Goal: Task Accomplishment & Management: Manage account settings

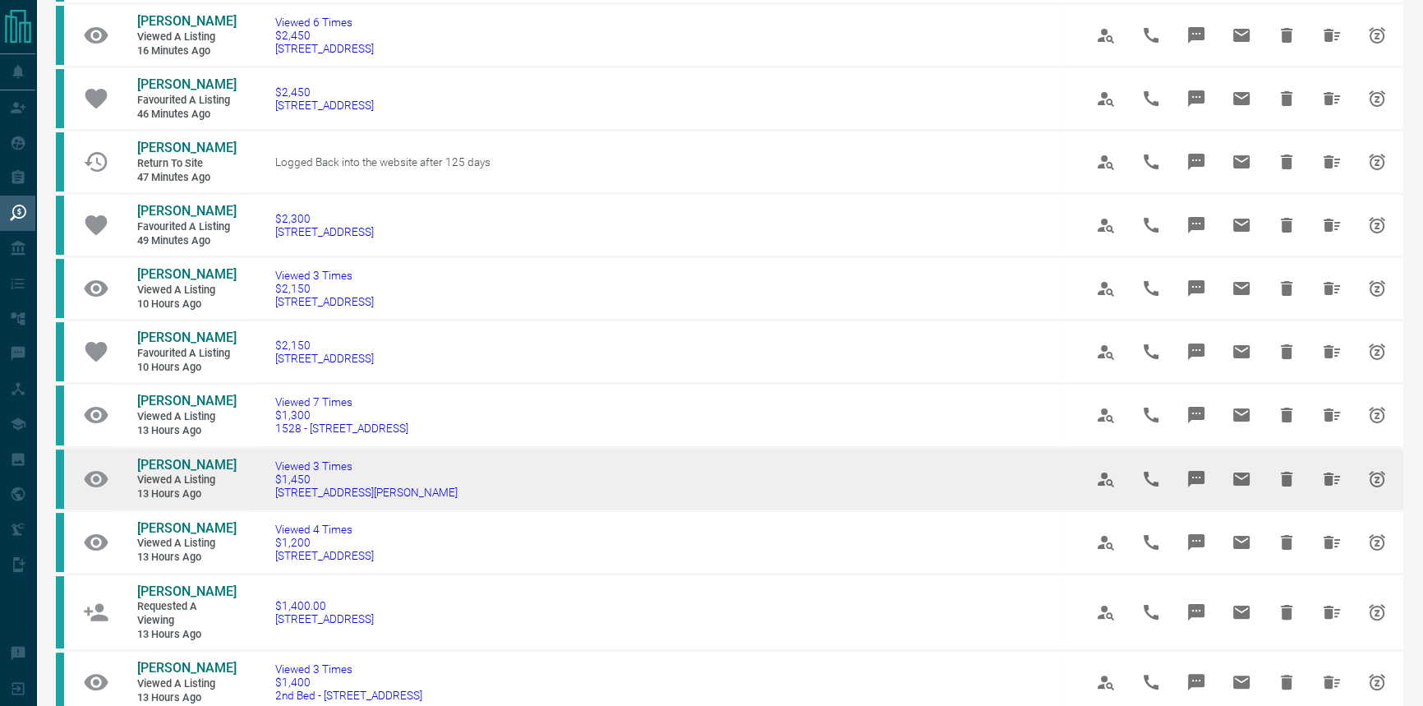
scroll to position [448, 0]
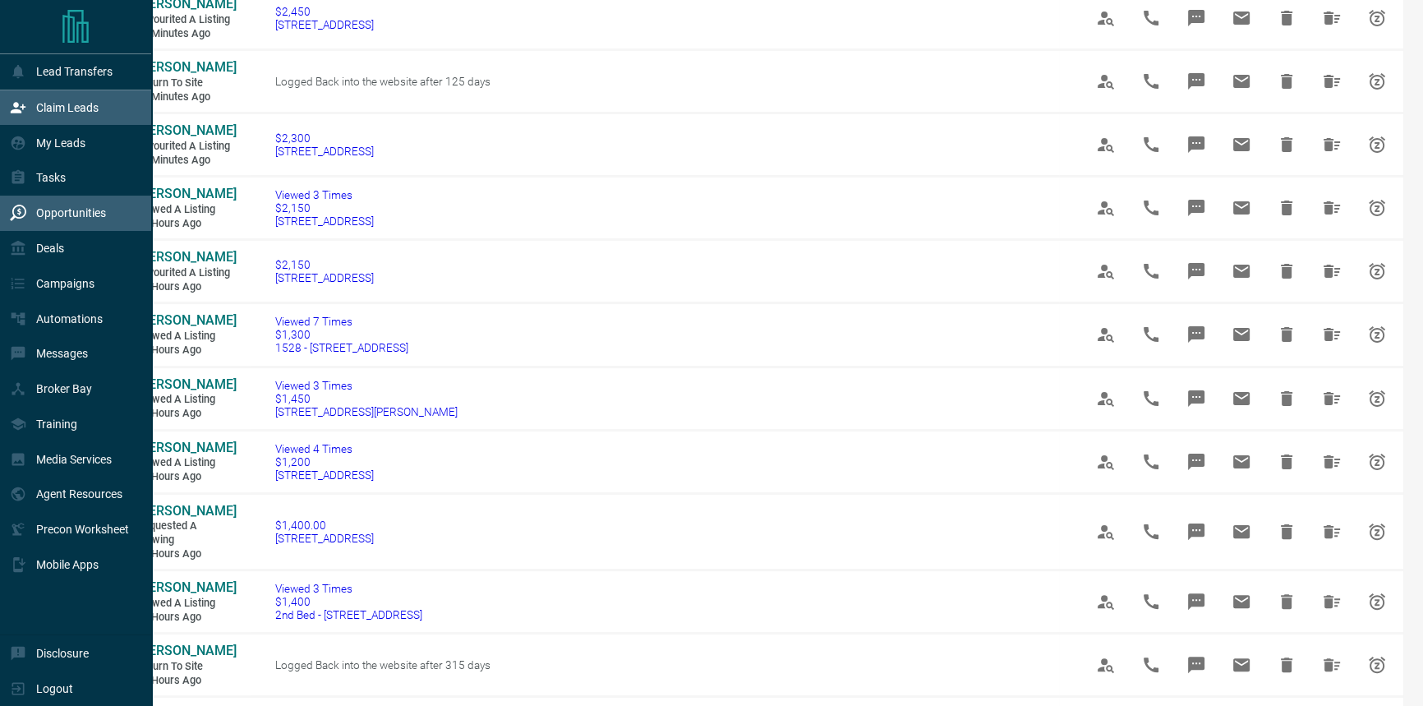
click at [21, 118] on div "Claim Leads" at bounding box center [54, 108] width 89 height 27
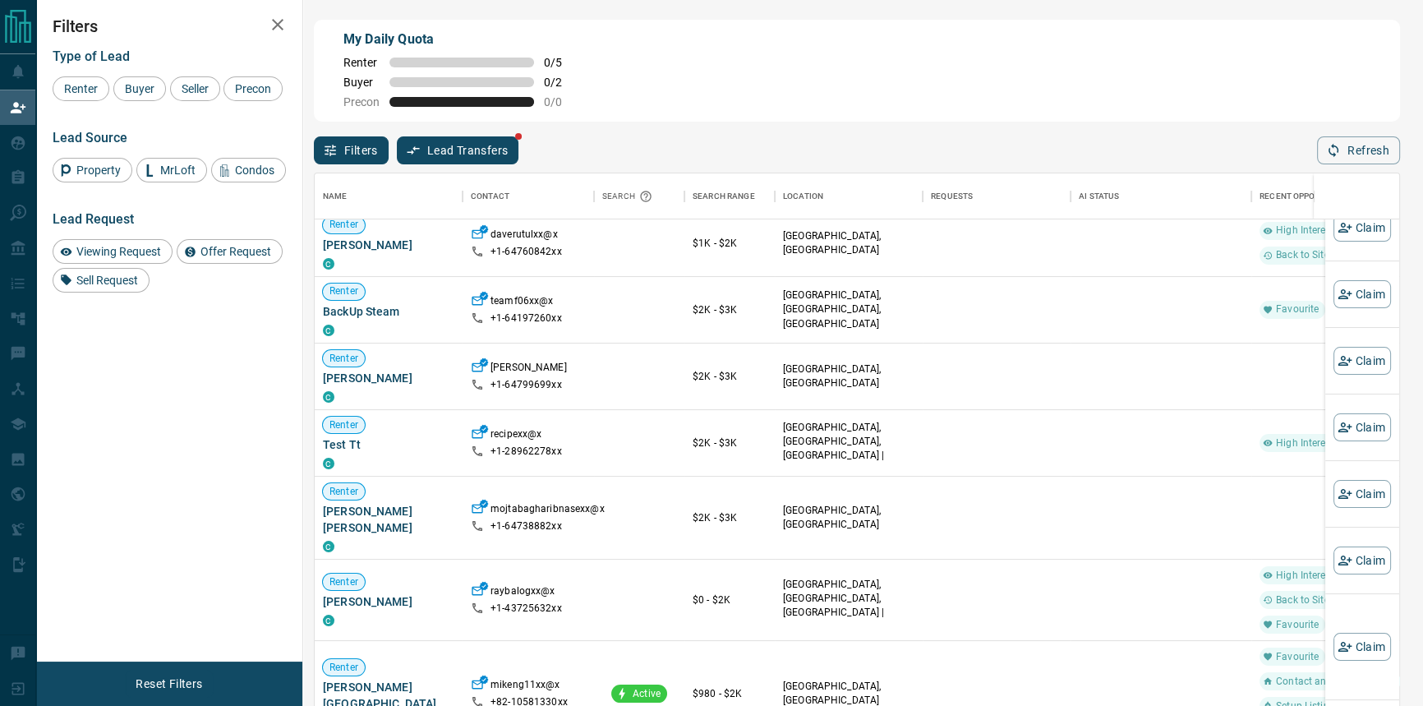
scroll to position [373, 0]
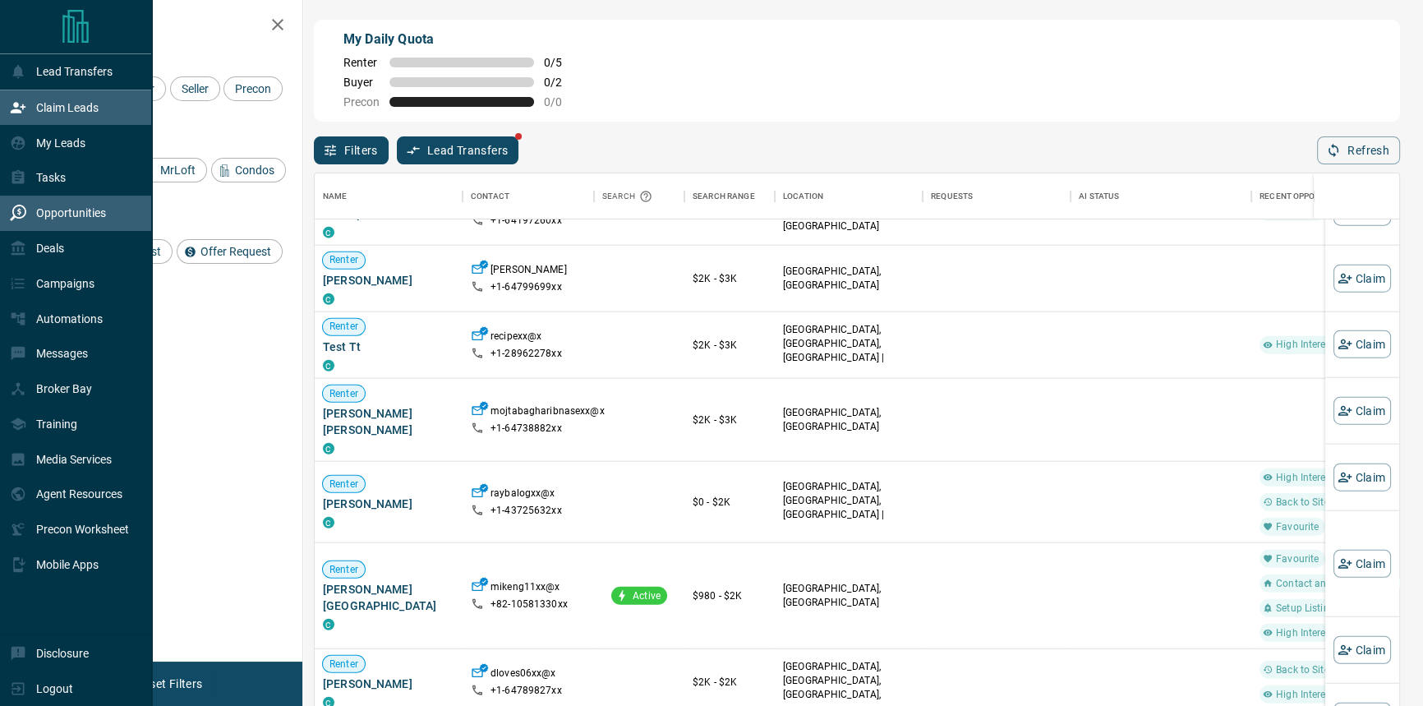
click at [41, 215] on p "Opportunities" at bounding box center [71, 212] width 70 height 13
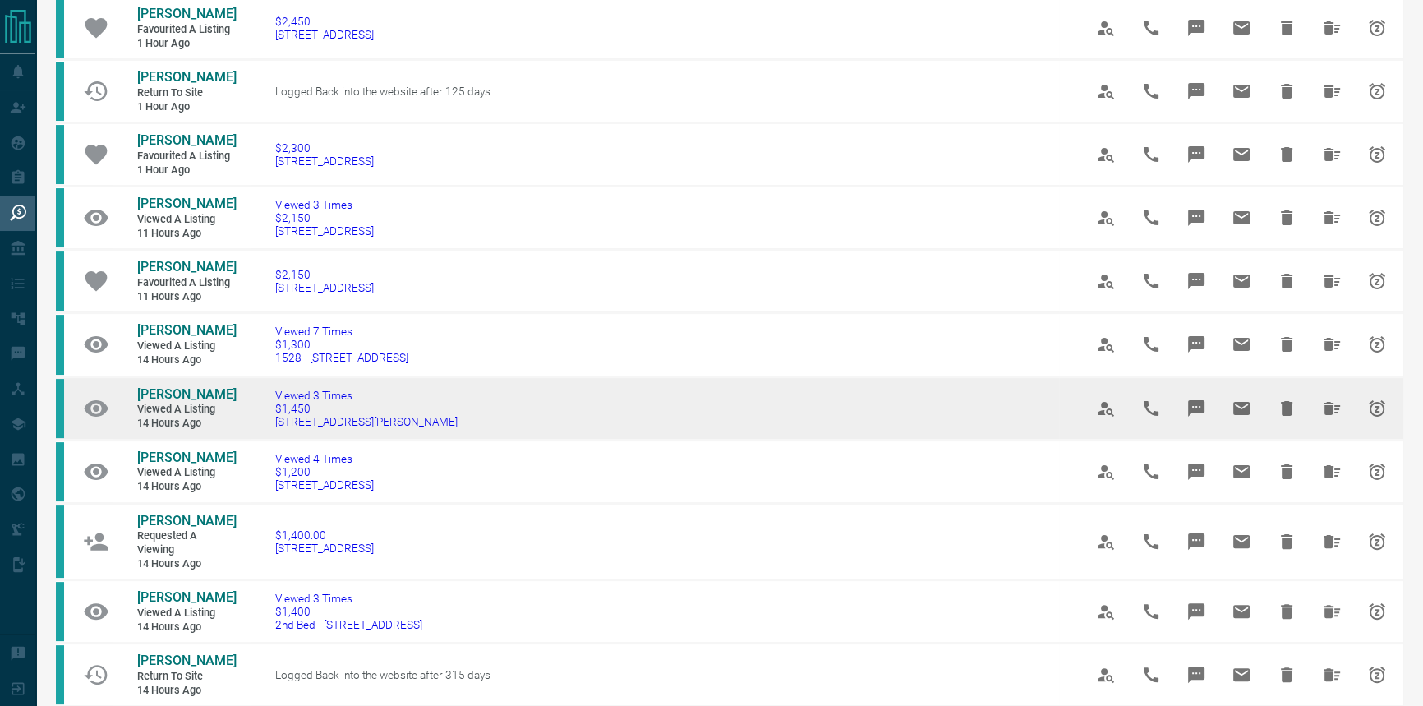
scroll to position [523, 0]
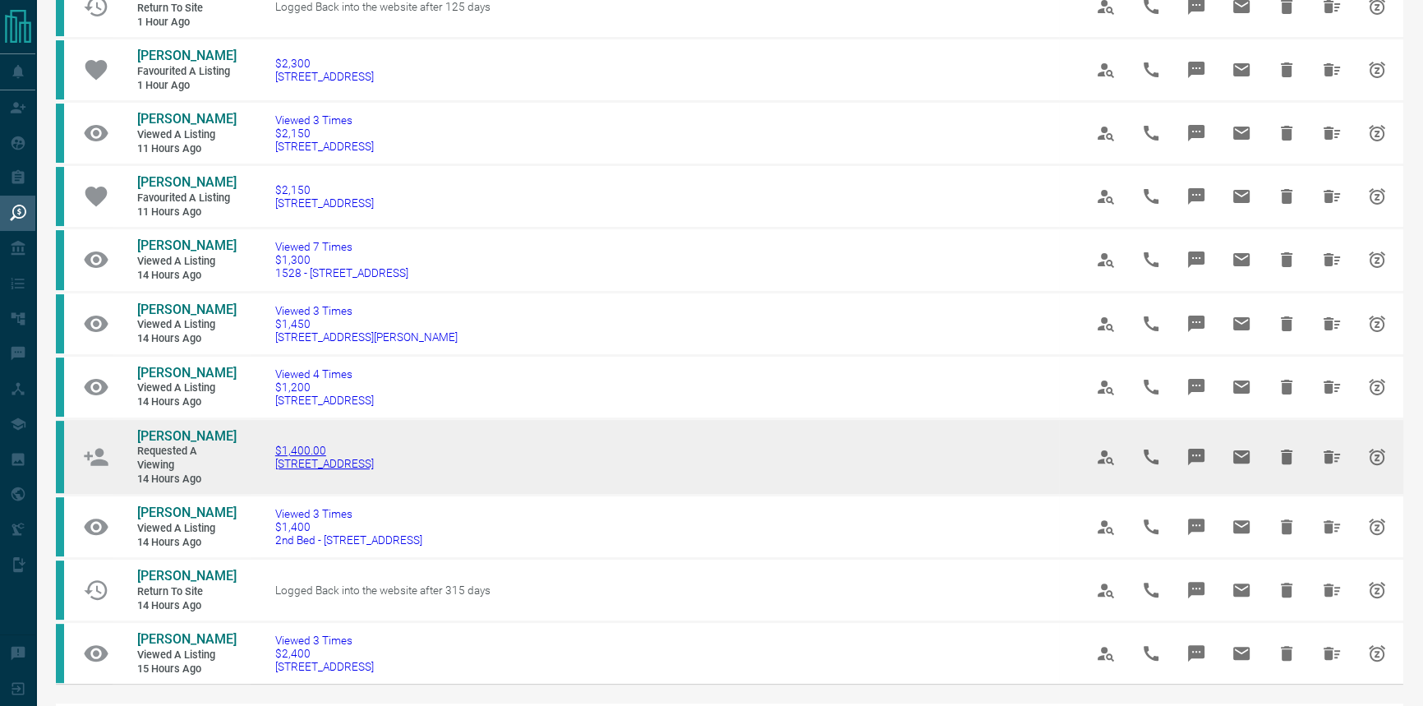
click at [298, 457] on span "$1,400.00" at bounding box center [324, 450] width 99 height 13
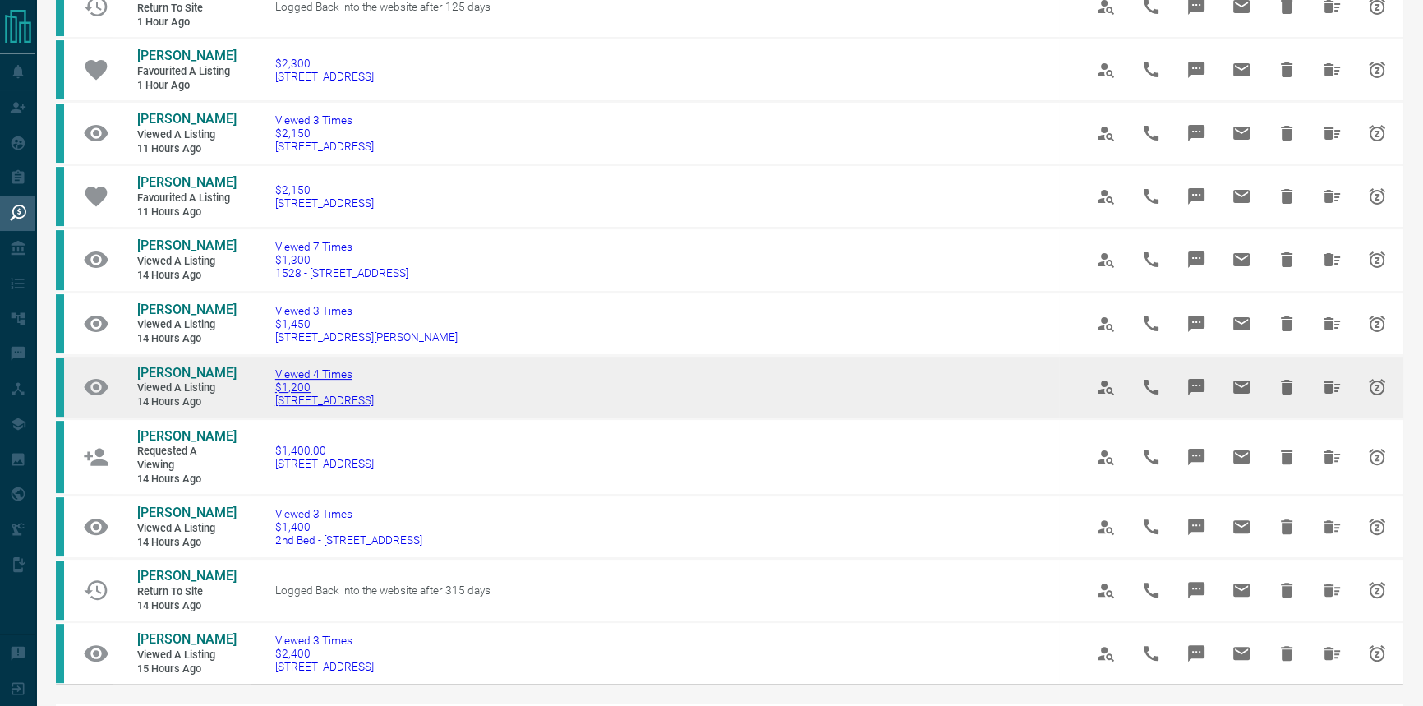
click at [317, 407] on span "[STREET_ADDRESS]" at bounding box center [324, 400] width 99 height 13
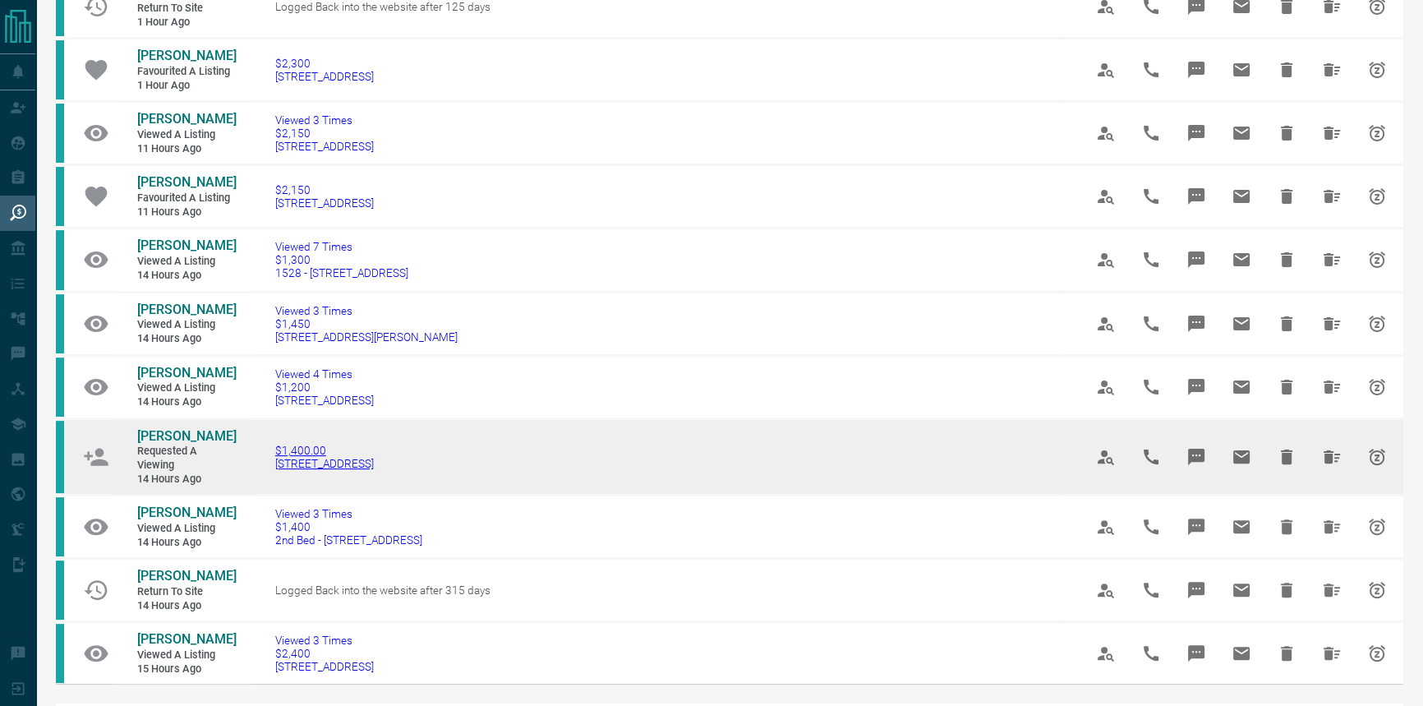
click at [374, 470] on span "[STREET_ADDRESS]" at bounding box center [324, 463] width 99 height 13
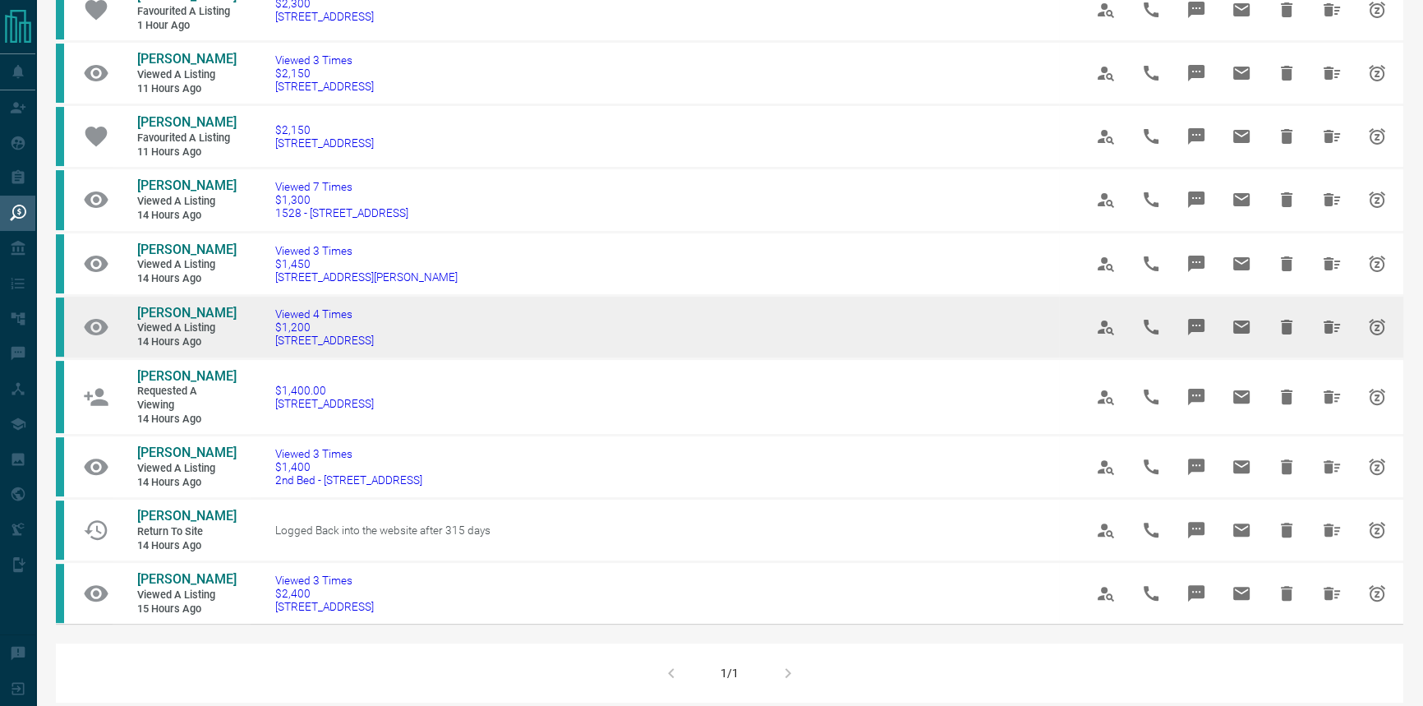
scroll to position [672, 0]
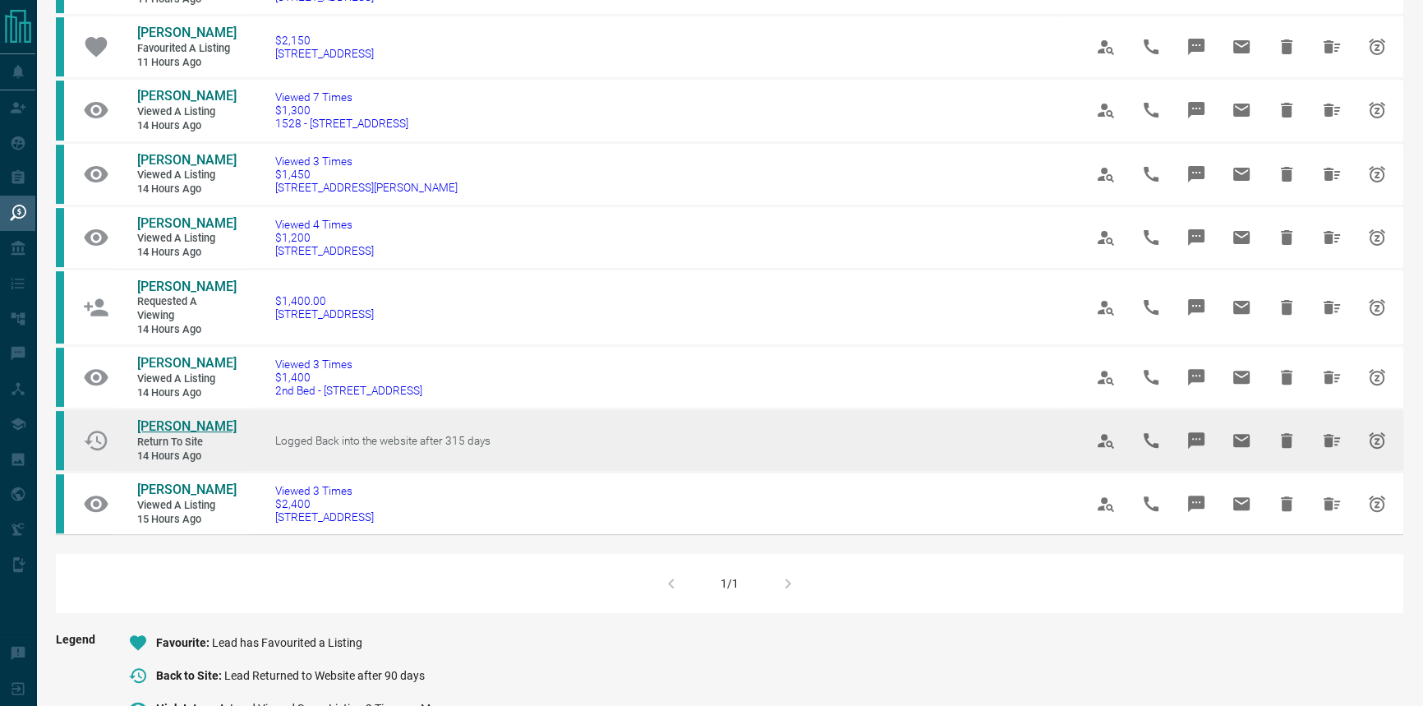
click at [176, 434] on span "[PERSON_NAME]" at bounding box center [186, 426] width 99 height 16
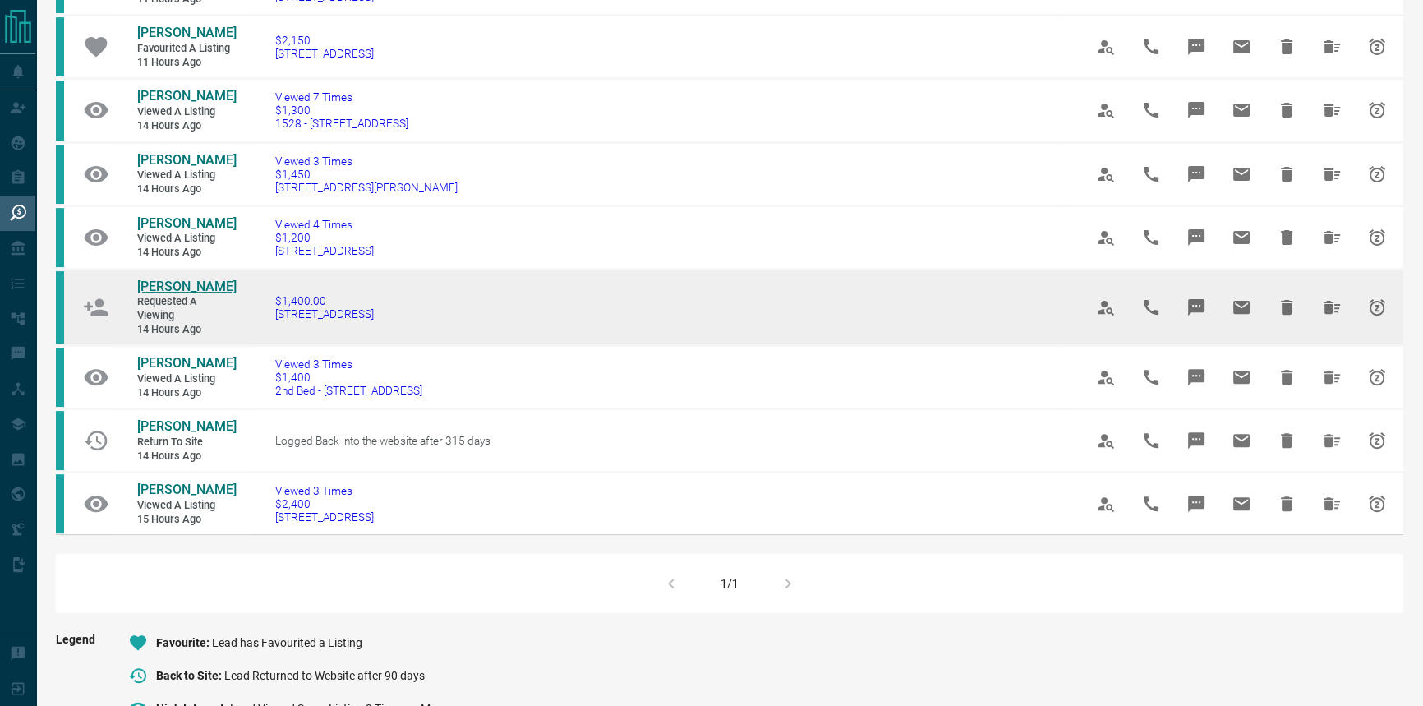
click at [164, 294] on span "[PERSON_NAME]" at bounding box center [186, 287] width 99 height 16
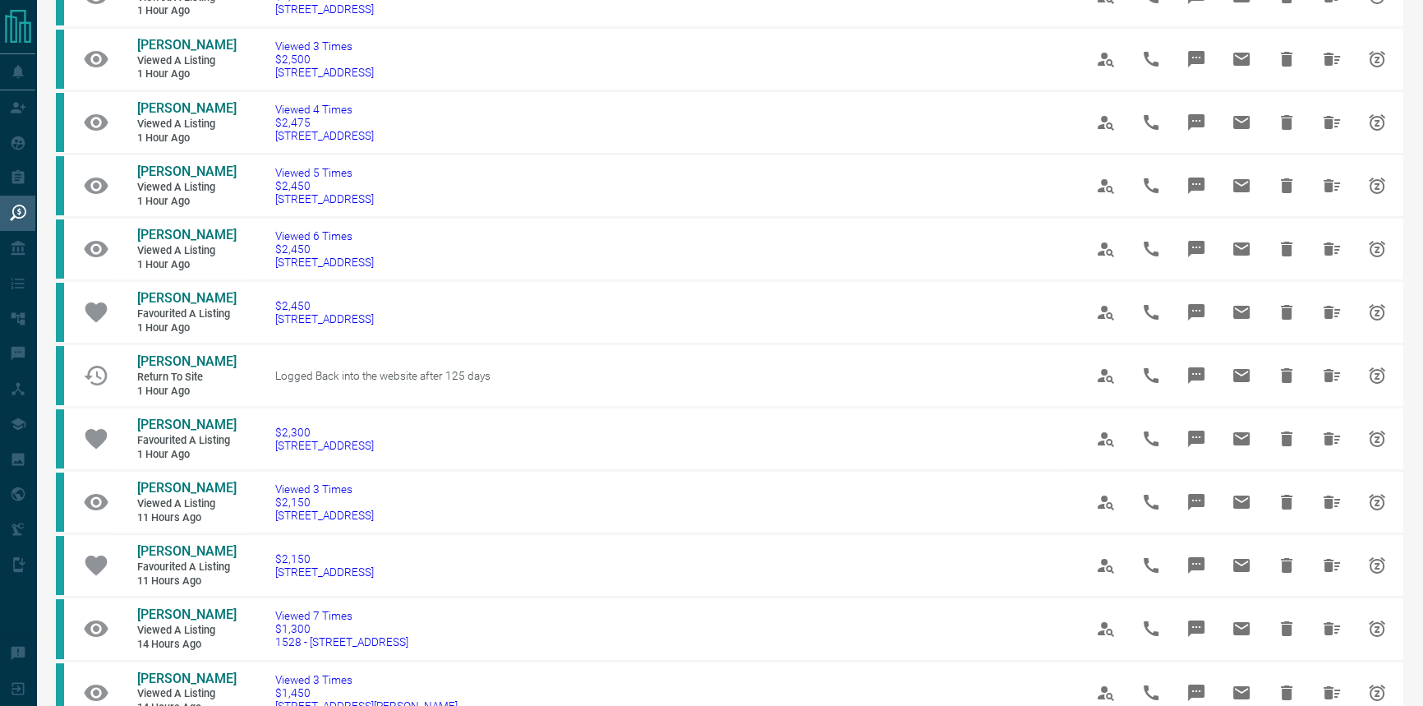
scroll to position [74, 0]
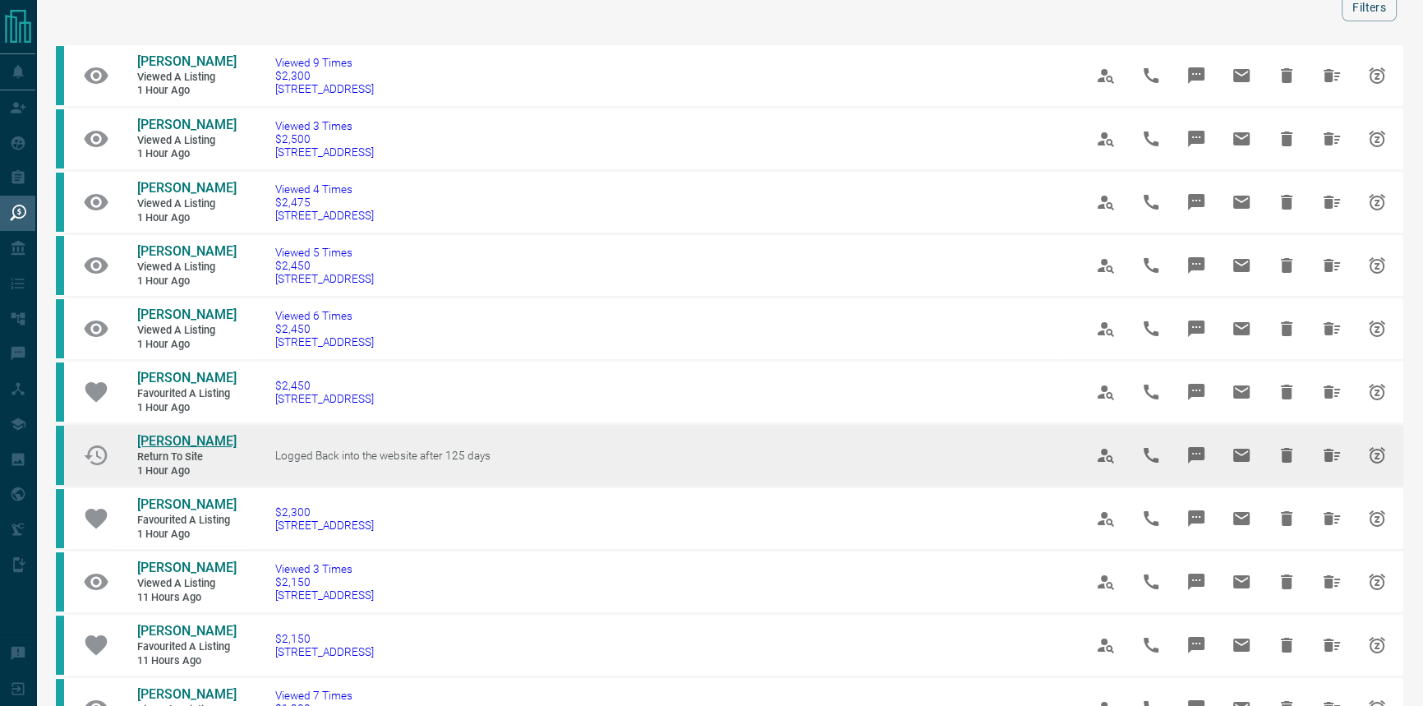
click at [161, 437] on span "[PERSON_NAME]" at bounding box center [186, 441] width 99 height 16
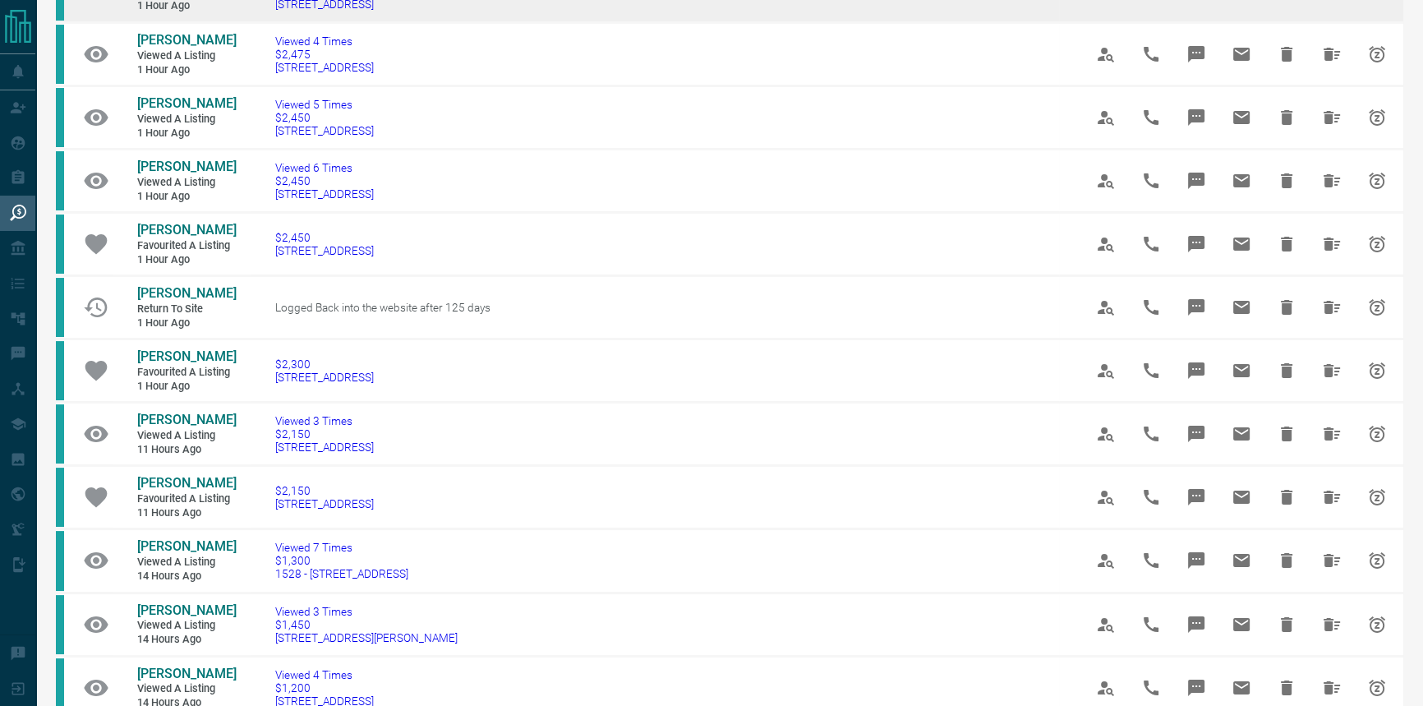
scroll to position [149, 0]
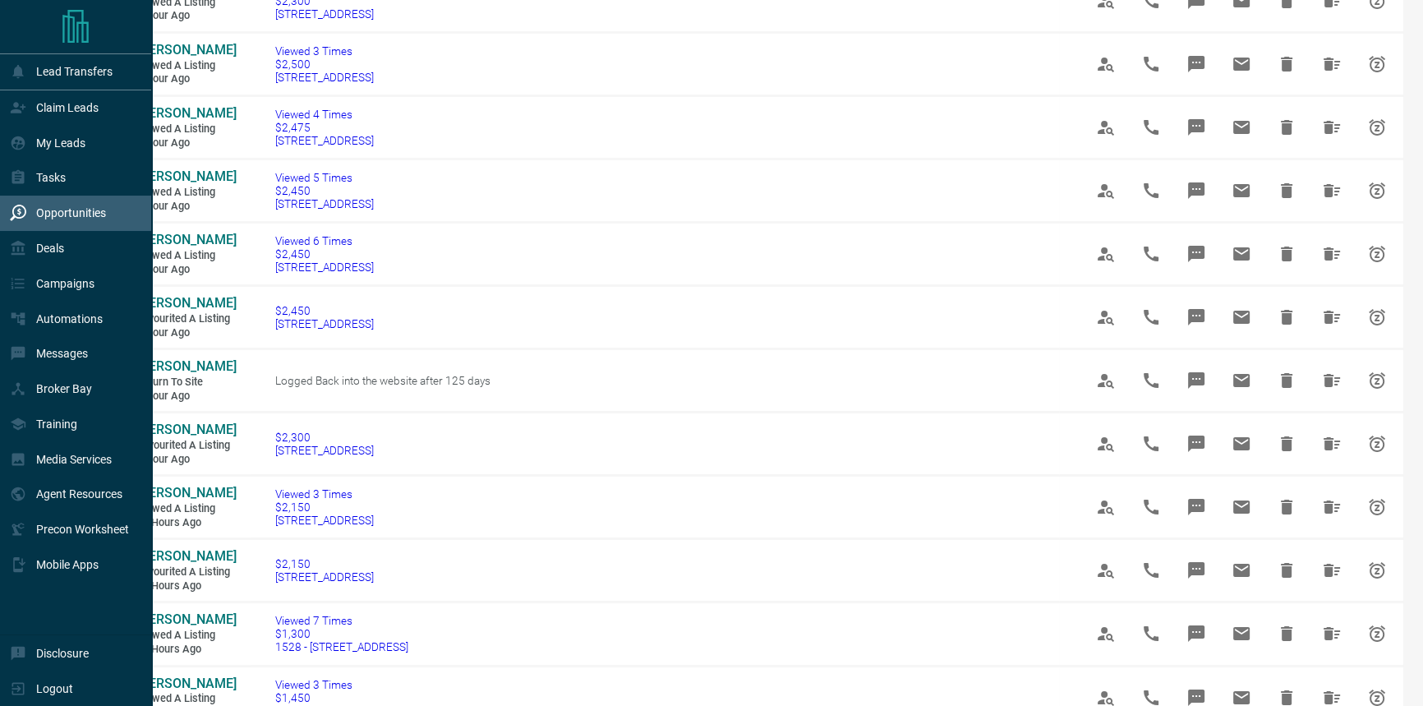
drag, startPoint x: 41, startPoint y: 145, endPoint x: 136, endPoint y: 207, distance: 113.3
click at [41, 145] on p "My Leads" at bounding box center [60, 142] width 49 height 13
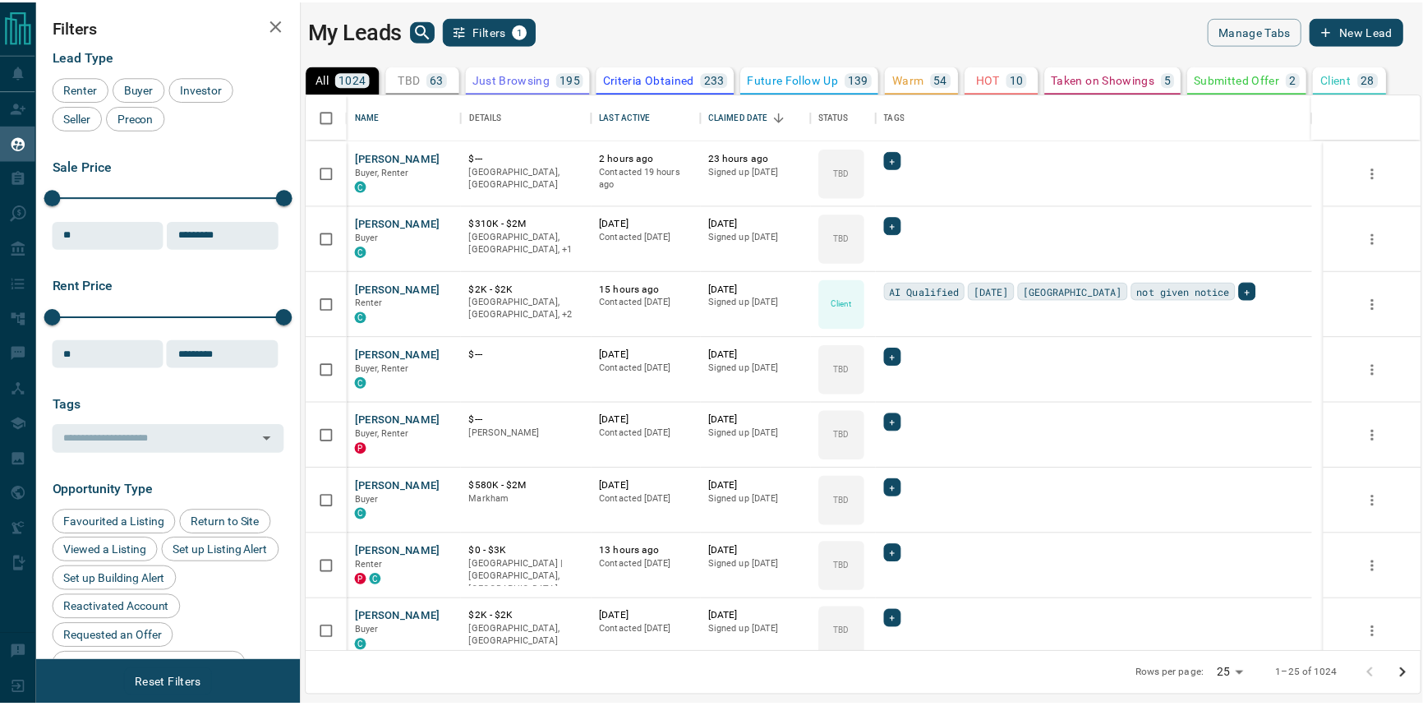
scroll to position [548, 1113]
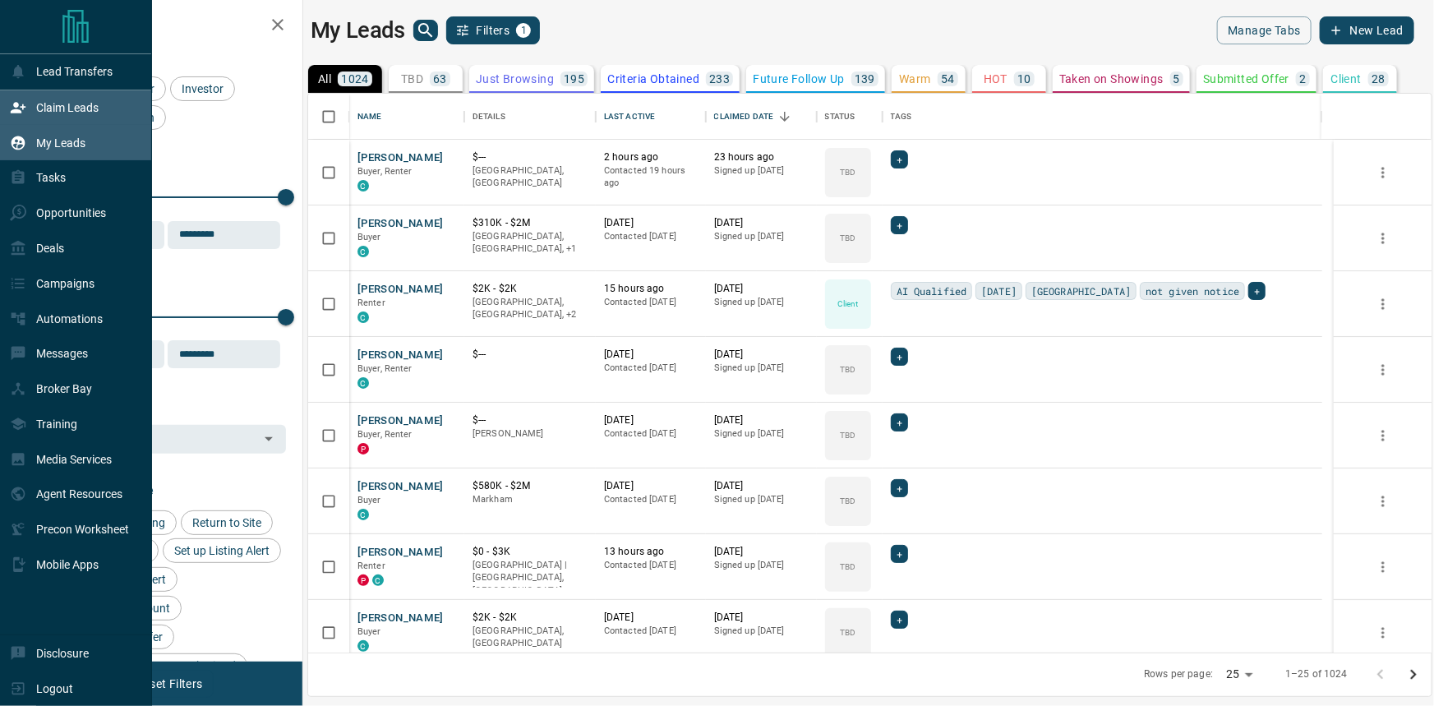
click at [36, 112] on p "Claim Leads" at bounding box center [67, 107] width 62 height 13
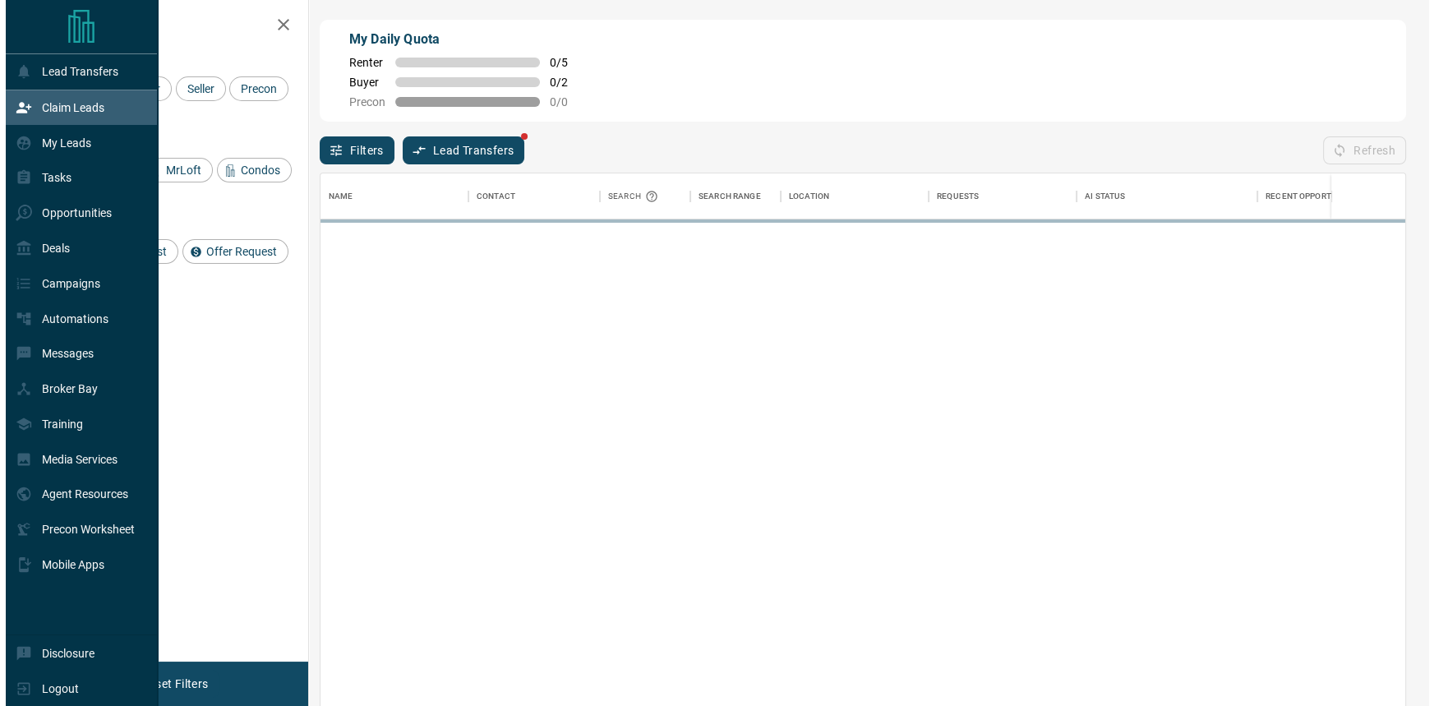
scroll to position [527, 1073]
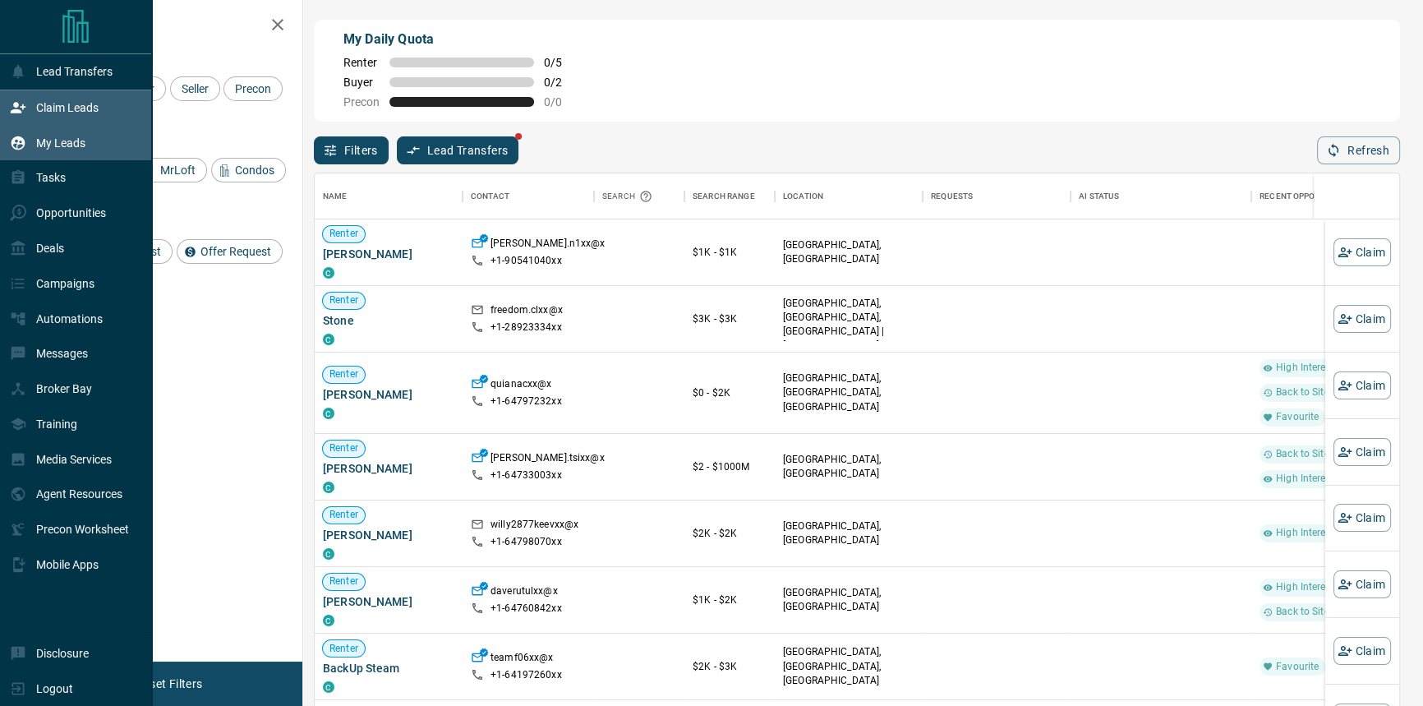
click at [33, 140] on div "My Leads" at bounding box center [48, 142] width 76 height 27
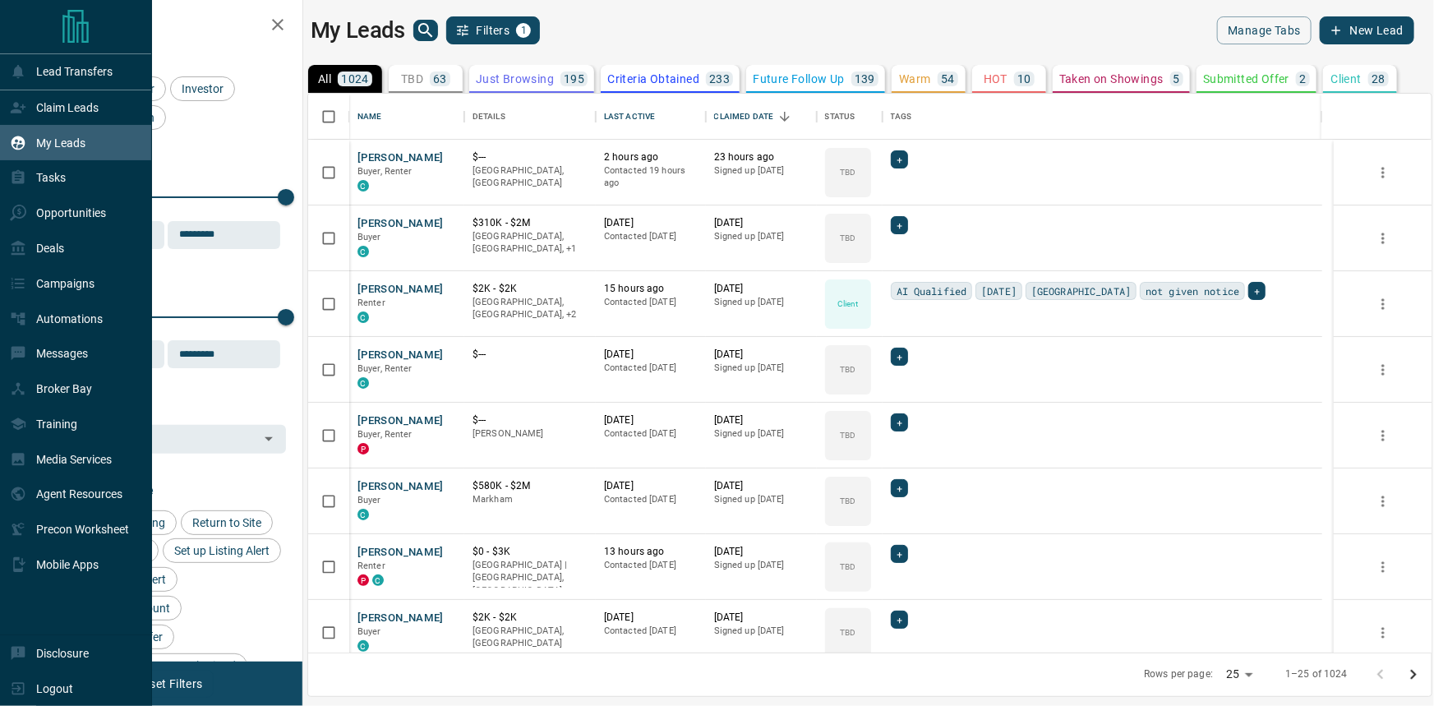
scroll to position [548, 1113]
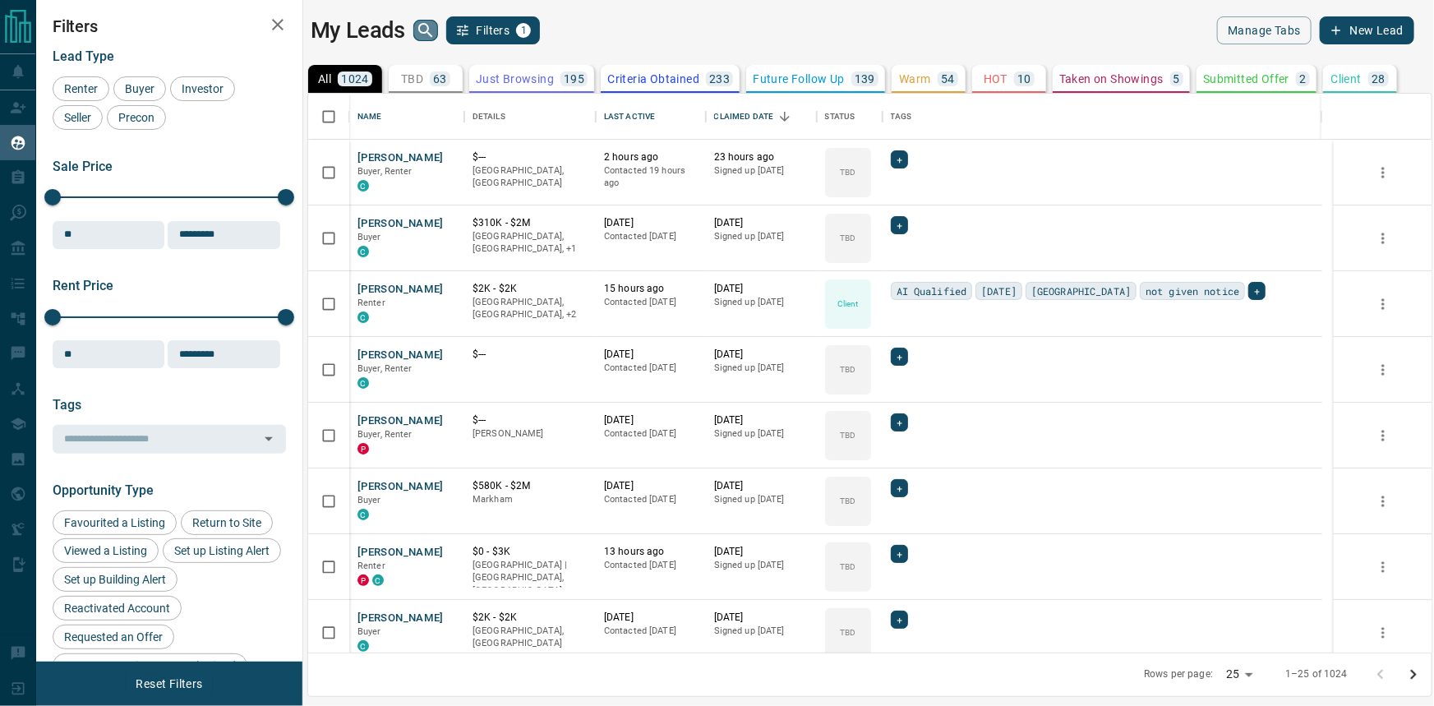
click at [427, 39] on icon "search button" at bounding box center [426, 31] width 20 height 20
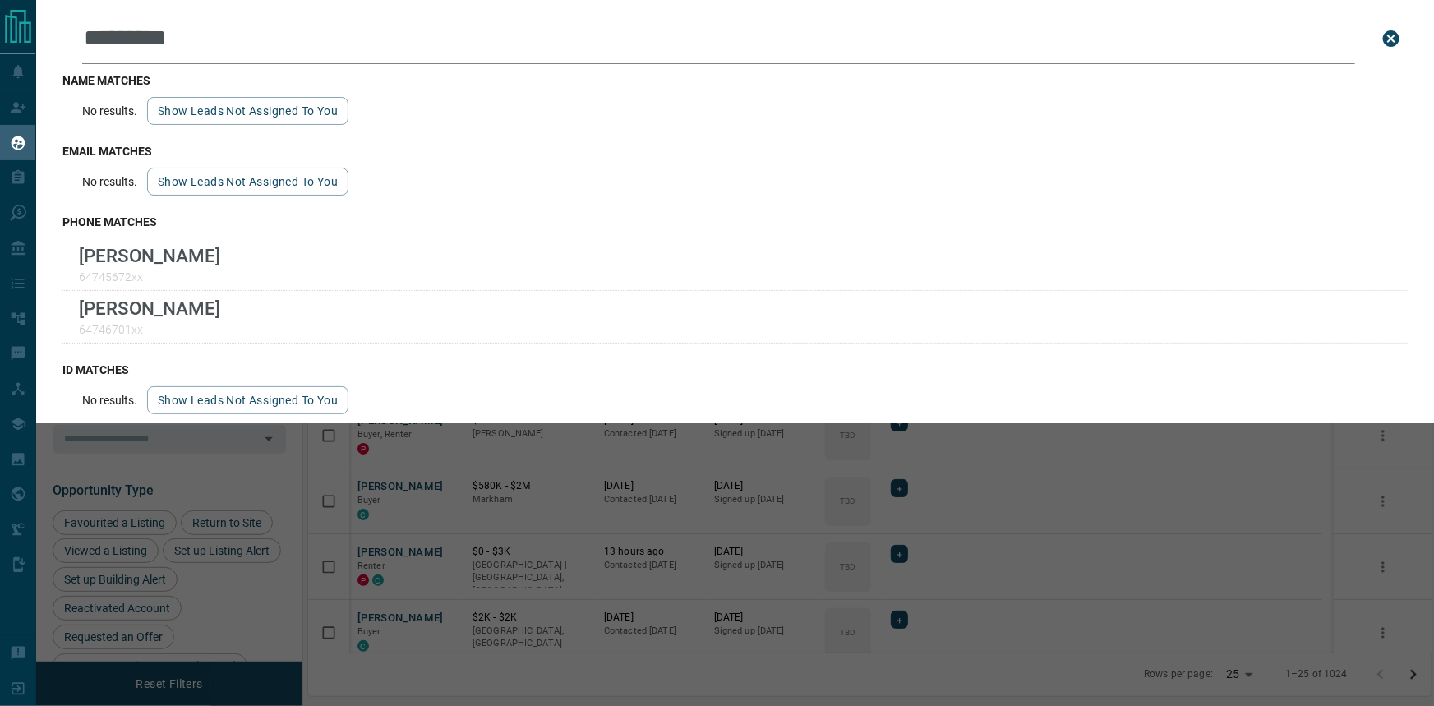
type input "**********"
